Goal: Find specific page/section: Find specific page/section

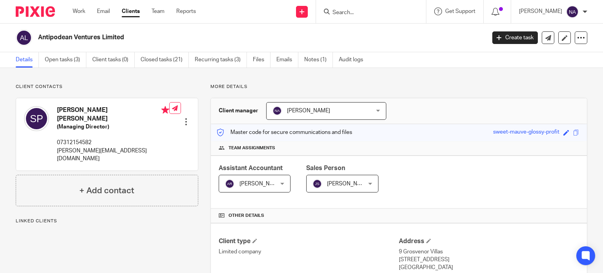
click at [369, 15] on input "Search" at bounding box center [367, 12] width 71 height 7
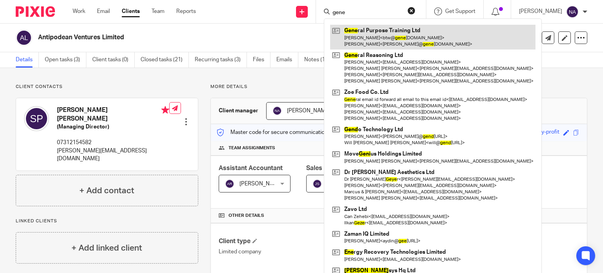
type input "gene"
click at [405, 33] on link at bounding box center [432, 37] width 205 height 24
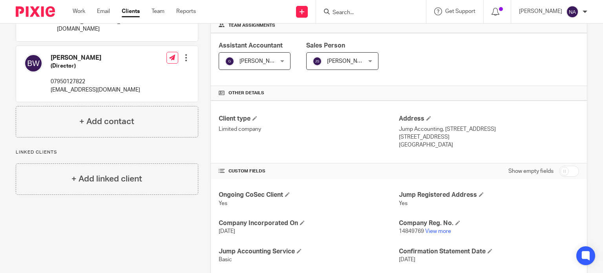
scroll to position [39, 0]
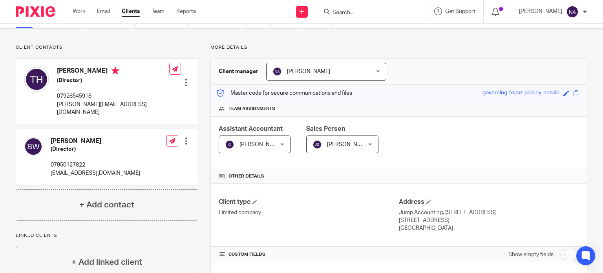
click at [407, 2] on div at bounding box center [371, 11] width 110 height 23
click at [402, 9] on input "Search" at bounding box center [367, 12] width 71 height 7
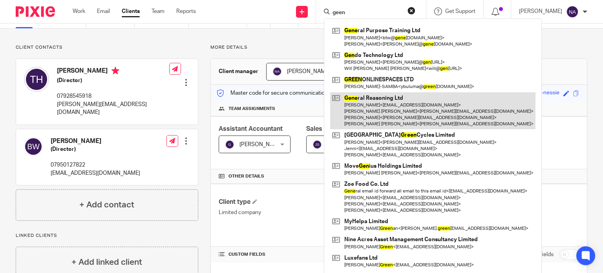
type input "geen"
drag, startPoint x: 416, startPoint y: 103, endPoint x: 421, endPoint y: 106, distance: 6.2
click at [416, 103] on link at bounding box center [432, 110] width 205 height 37
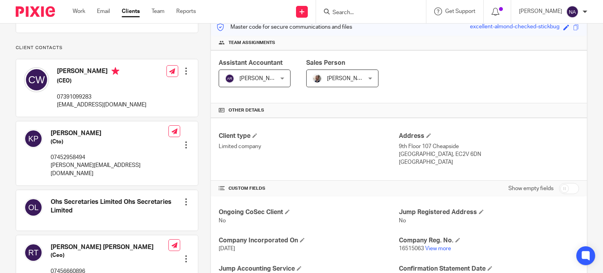
scroll to position [174, 0]
